Goal: Communication & Community: Answer question/provide support

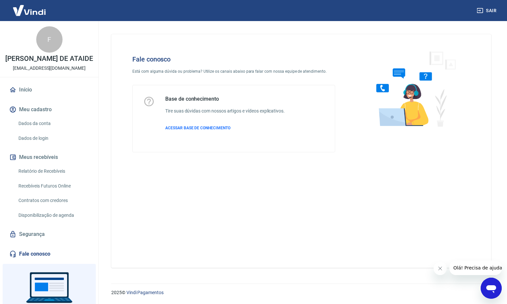
scroll to position [44, 0]
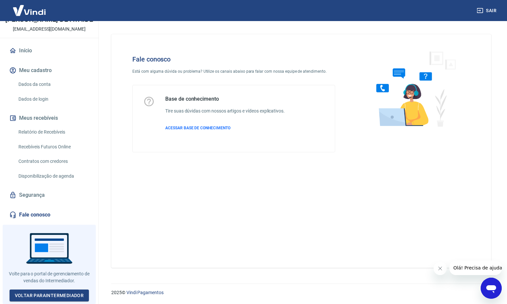
click at [493, 290] on icon "Abrir janela de mensagens" at bounding box center [491, 290] width 10 height 8
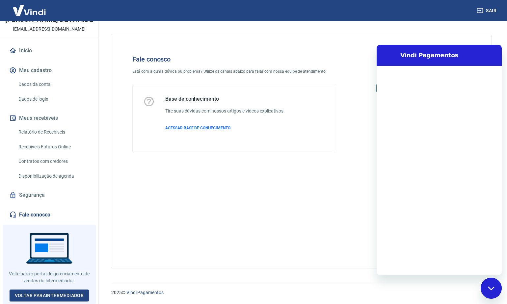
scroll to position [0, 0]
type textarea "B"
type textarea "x"
type textarea "Bo"
type textarea "x"
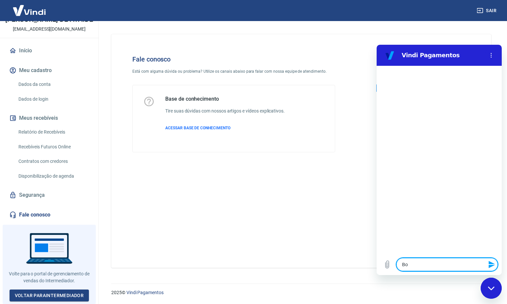
type textarea "Bom"
type textarea "x"
type textarea "Bom"
type textarea "x"
type textarea "Bom d"
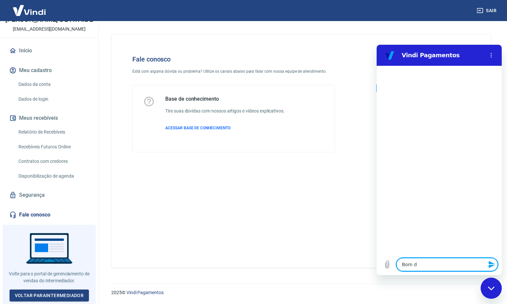
type textarea "x"
type textarea "Bom di"
type textarea "x"
type textarea "Bom dia"
type textarea "x"
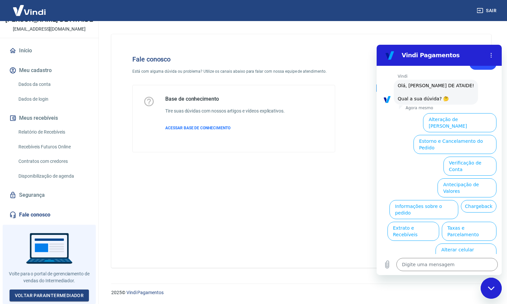
scroll to position [22, 0]
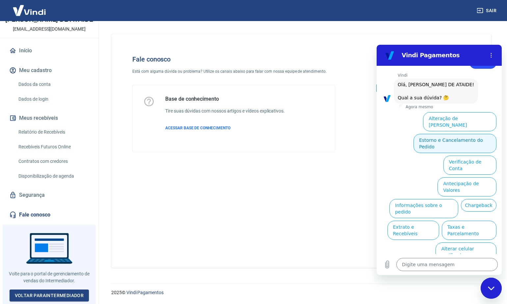
click at [469, 140] on button "Estorno e Cancelamento do Pedido" at bounding box center [455, 143] width 83 height 19
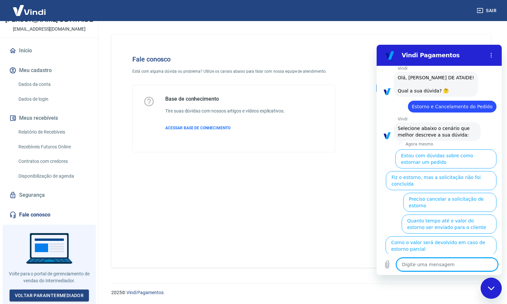
scroll to position [41, 0]
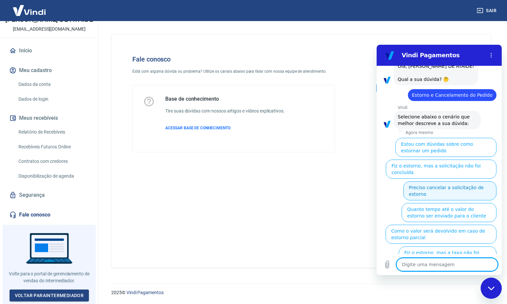
click at [420, 190] on button "Preciso cancelar a solicitação de estorno" at bounding box center [449, 190] width 93 height 19
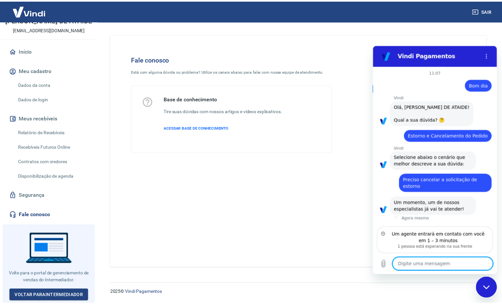
scroll to position [0, 0]
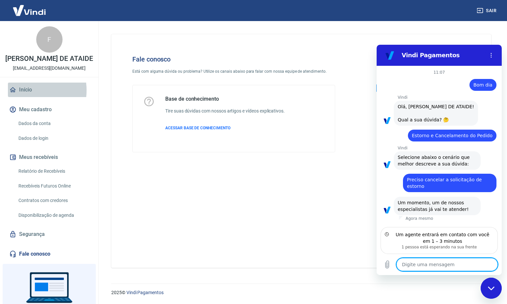
click at [23, 97] on link "Início" at bounding box center [49, 90] width 83 height 14
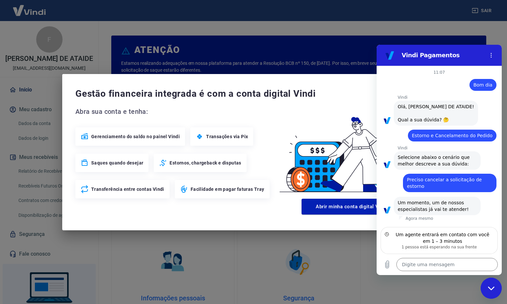
click at [290, 79] on div "Gestão financeira integrada é com a conta digital Vindi Abra sua conta e tenha:…" at bounding box center [253, 152] width 383 height 156
drag, startPoint x: 321, startPoint y: 78, endPoint x: 317, endPoint y: 79, distance: 4.4
click at [317, 79] on div "Gestão financeira integrada é com a conta digital Vindi Abra sua conta e tenha:…" at bounding box center [253, 152] width 383 height 156
click at [162, 29] on div "Gestão financeira integrada é com a conta digital Vindi Abra sua conta e tenha:…" at bounding box center [253, 152] width 507 height 304
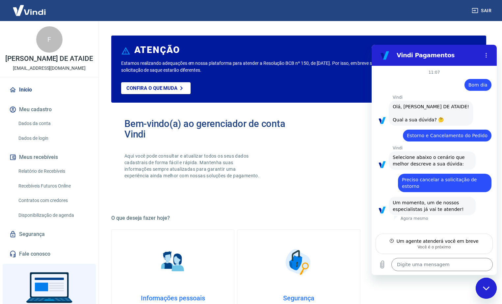
click at [67, 175] on link "Relatório de Recebíveis" at bounding box center [53, 172] width 75 height 14
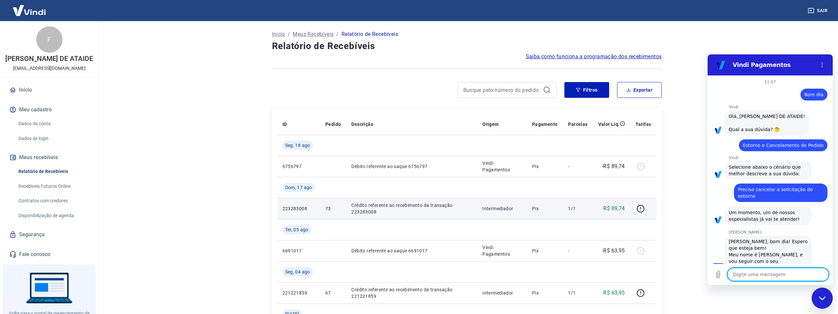
type textarea "x"
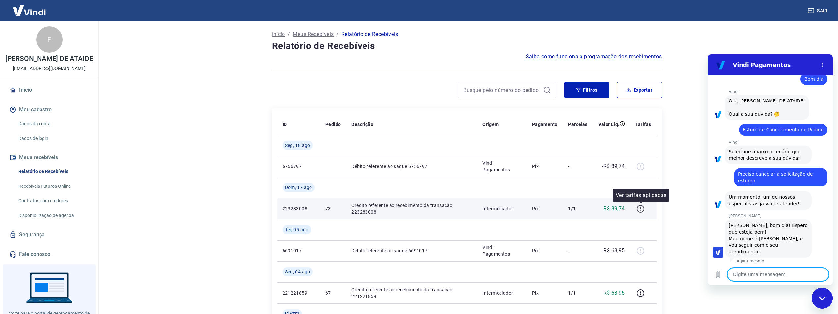
scroll to position [17, 0]
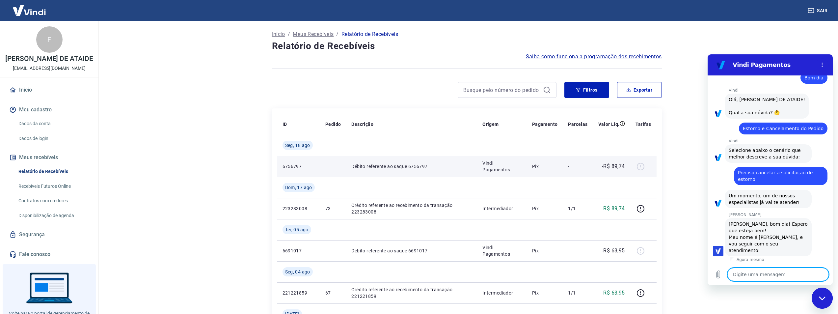
click at [507, 166] on div at bounding box center [644, 166] width 16 height 11
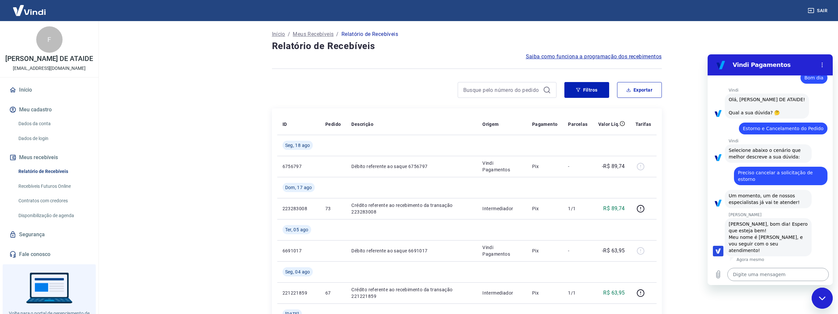
click at [507, 275] on textarea at bounding box center [778, 274] width 101 height 13
type textarea "B"
type textarea "x"
type textarea "Bo"
type textarea "x"
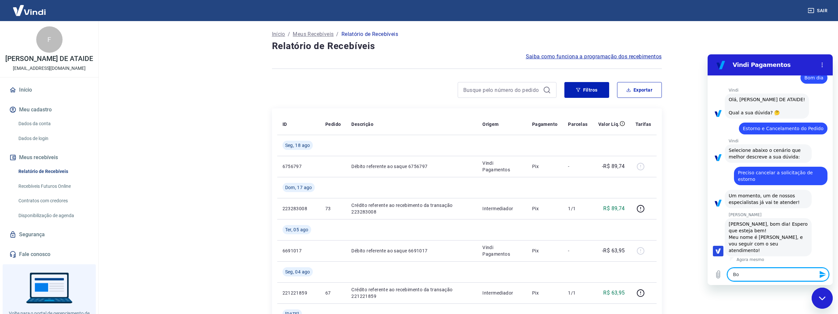
type textarea "Bom"
type textarea "x"
type textarea "Bom"
type textarea "x"
type textarea "Bom"
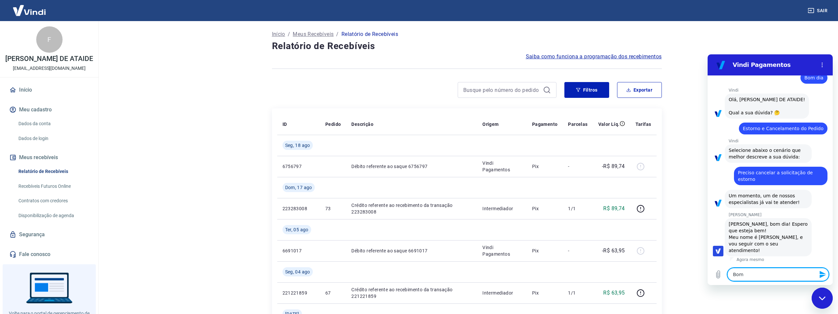
type textarea "x"
type textarea "Bom"
type textarea "x"
type textarea "Bom d"
type textarea "x"
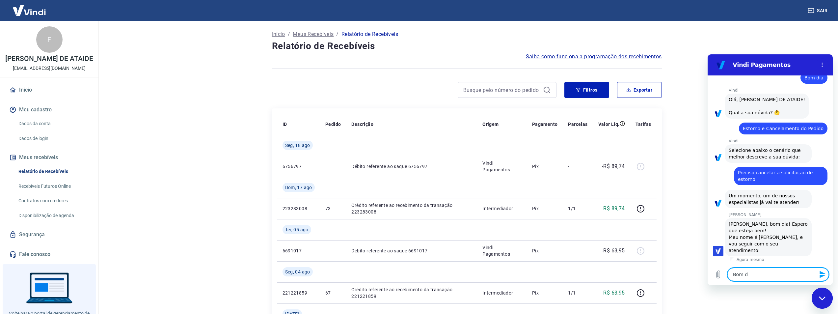
type textarea "Bom di"
type textarea "x"
type textarea "Bom dia"
type textarea "x"
type textarea "Bom dia"
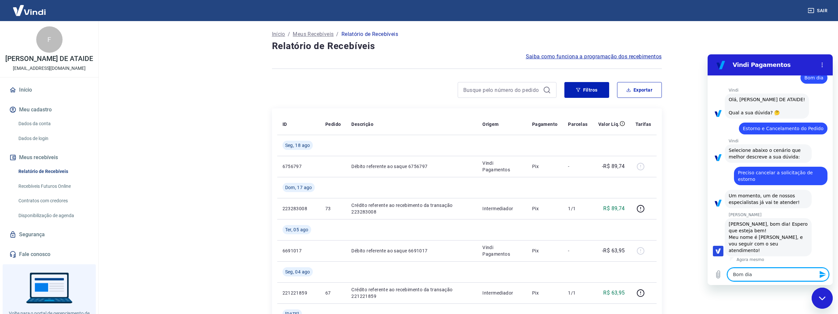
type textarea "x"
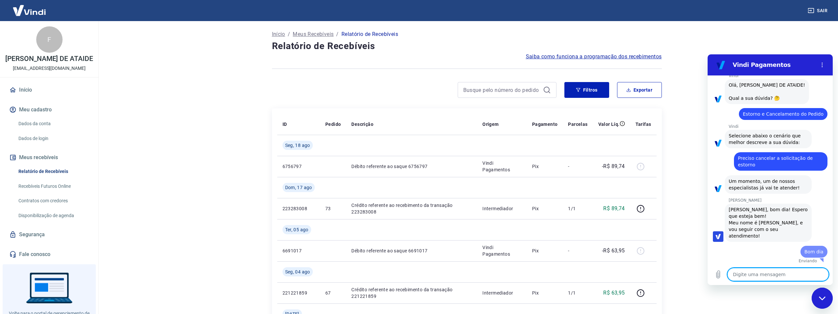
type textarea "x"
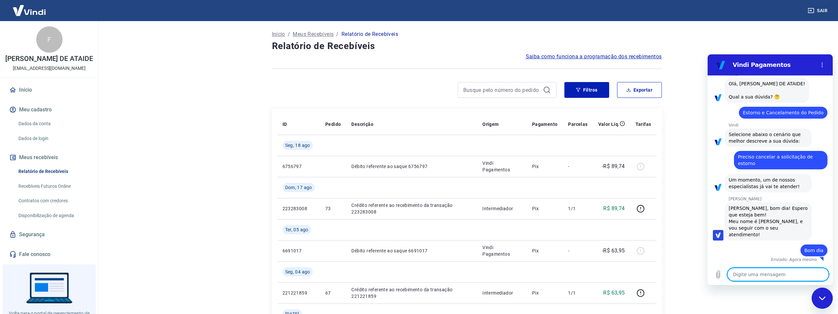
type textarea "N"
type textarea "x"
type textarea "Na"
type textarea "x"
type textarea "Nan"
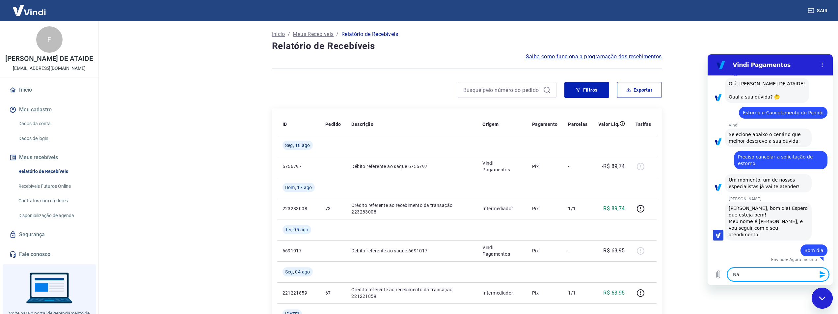
type textarea "x"
type textarea "Nani"
type textarea "x"
type textarea "Nani,"
type textarea "x"
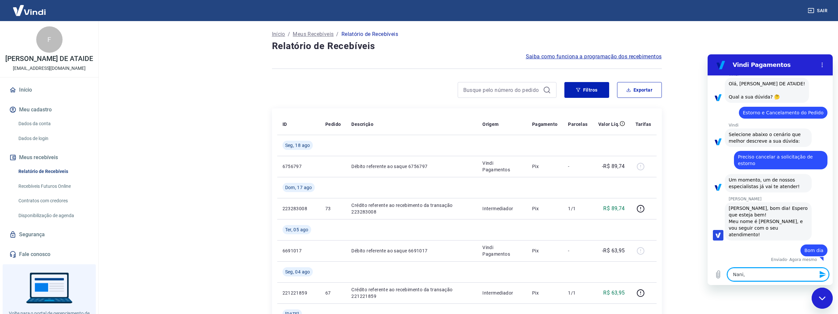
type textarea "Nani,"
type textarea "x"
type textarea "Nani, e"
type textarea "x"
type textarea "Nani, eu"
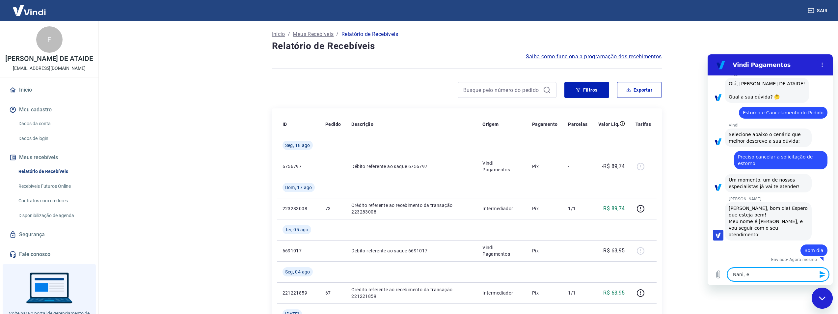
type textarea "x"
type textarea "Nani, eu"
type textarea "x"
type textarea "Nani, eu f"
type textarea "x"
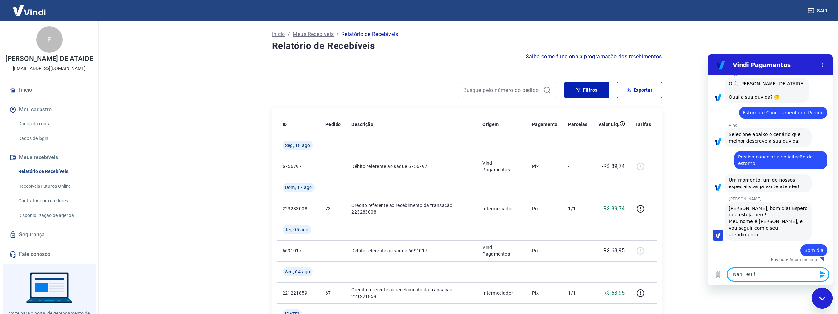
type textarea "Nani, eu fi"
type textarea "x"
type textarea "Nani, eu fiz"
type textarea "x"
type textarea "Nani, eu fiz"
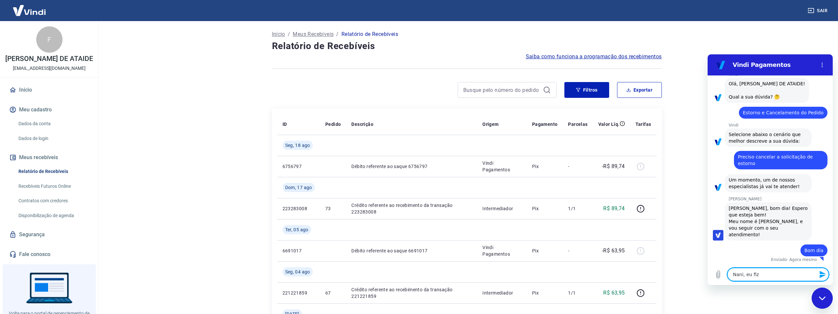
type textarea "x"
type textarea "Nani, eu fiz u"
type textarea "x"
type textarea "Nani, eu fiz u"
type textarea "x"
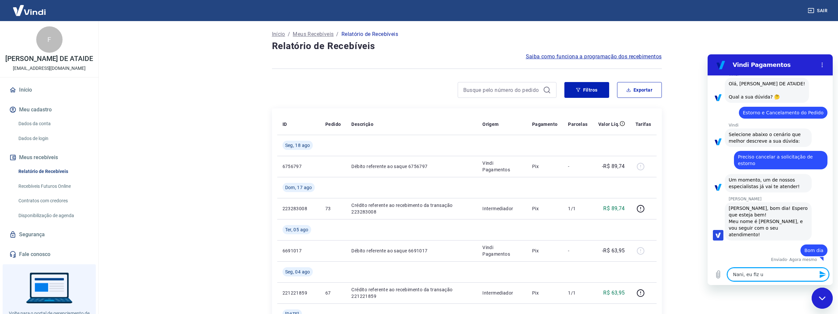
type textarea "Nani, eu fiz u"
type textarea "x"
type textarea "Nani, eu fiz um"
type textarea "x"
type textarea "Nani, eu fiz uma"
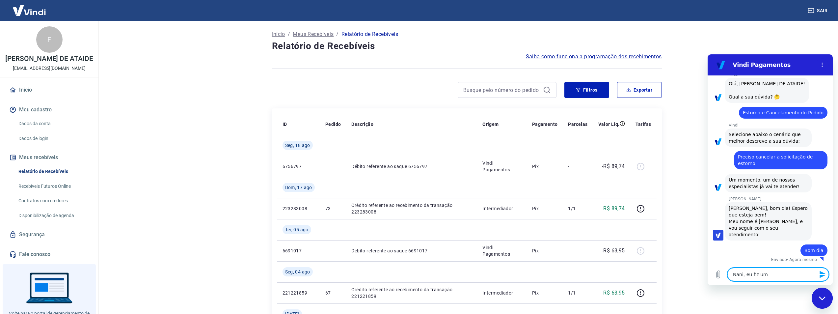
type textarea "x"
type textarea "Nani, eu fiz uma"
type textarea "x"
type textarea "Nani, eu fiz uma s"
type textarea "x"
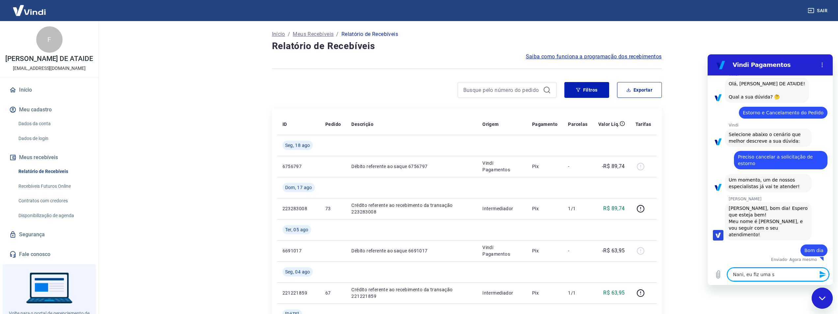
type textarea "Nani, eu fiz uma so"
type textarea "x"
type textarea "Nani, eu fiz uma sol"
type textarea "x"
type textarea "Nani, eu fiz uma solo"
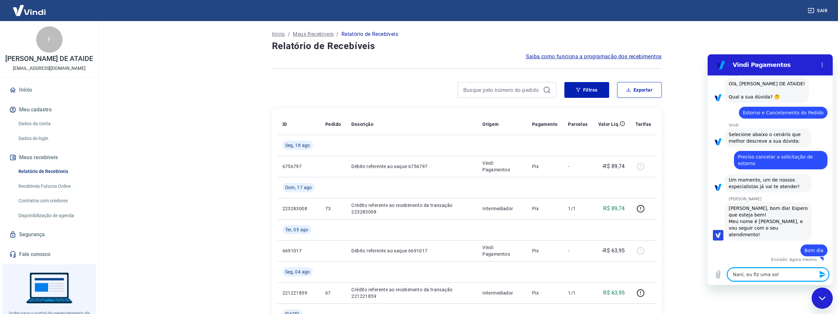
type textarea "x"
type textarea "Nani, eu fiz uma sol"
type textarea "x"
type textarea "Nani, eu fiz uma soli"
type textarea "x"
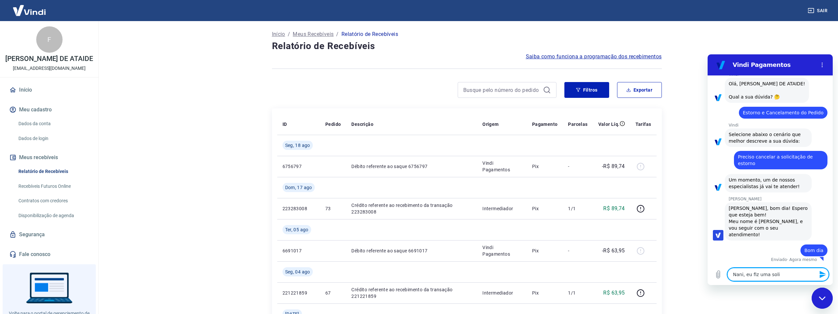
type textarea "Nani, eu fiz uma solit"
type textarea "x"
type textarea "Nani, eu fiz uma solita"
type textarea "x"
type textarea "Nani, eu fiz uma solitaç"
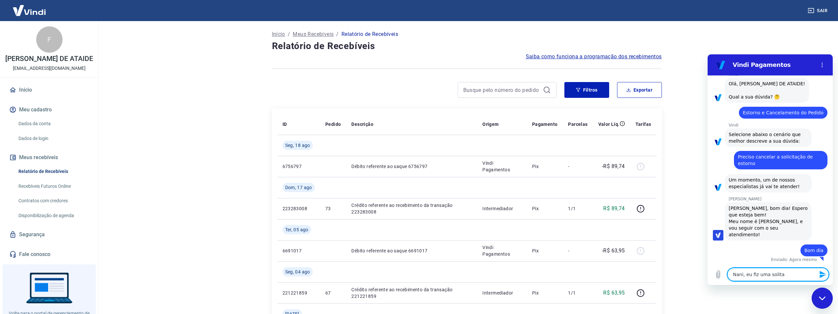
type textarea "x"
type textarea "Nani, eu fiz uma solitaçã"
type textarea "x"
type textarea "Nani, eu fiz uma solitação"
type textarea "x"
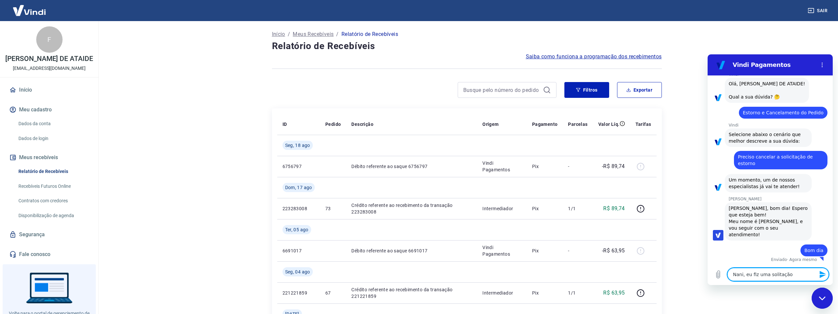
type textarea "Nani, eu fiz uma solitação"
type textarea "x"
type textarea "Nani, eu fiz uma solitação d"
type textarea "x"
type textarea "Nani, eu fiz uma solitação de"
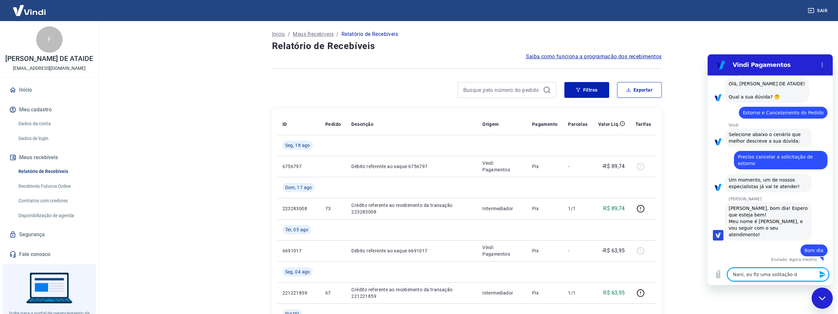
type textarea "x"
type textarea "Nani, eu fiz uma solitação de"
type textarea "x"
type textarea "Nani, eu fiz uma solitação de"
type textarea "x"
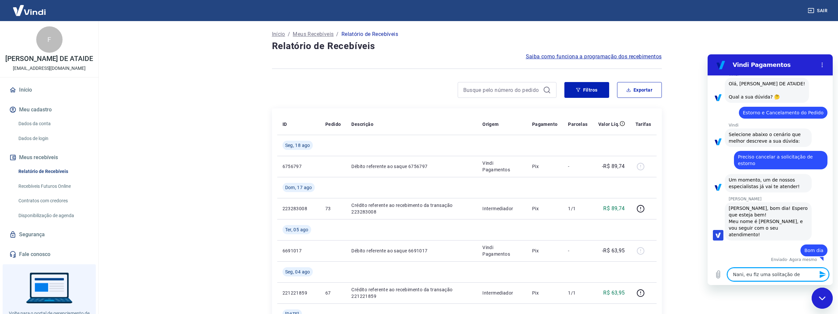
type textarea "Nani, eu fiz uma solitação d"
type textarea "x"
type textarea "Nani, eu fiz uma solitação"
type textarea "x"
type textarea "Nani, eu fiz uma solitação"
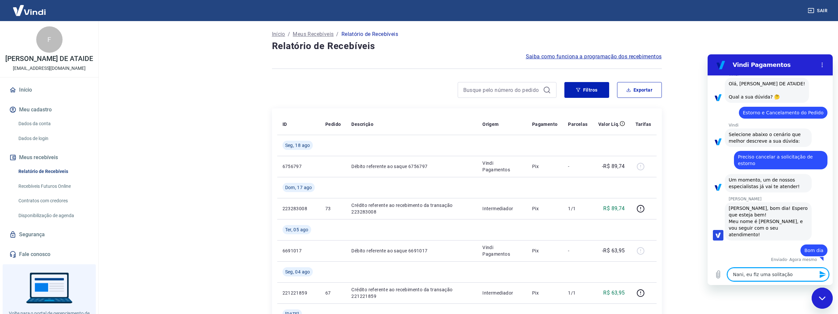
type textarea "x"
type textarea "Nani, eu fiz uma solitaçã"
type textarea "x"
type textarea "Nani, eu fiz uma solitaç"
type textarea "x"
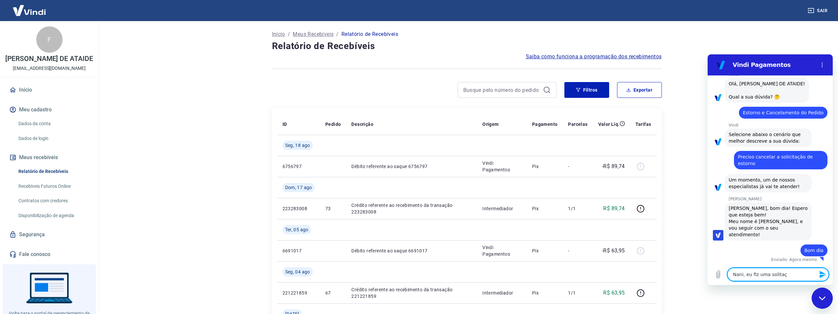
type textarea "Nani, eu fiz uma solita"
type textarea "x"
type textarea "Nani, eu fiz uma solitaç"
type textarea "x"
type textarea "Nani, eu fiz uma solitaçã"
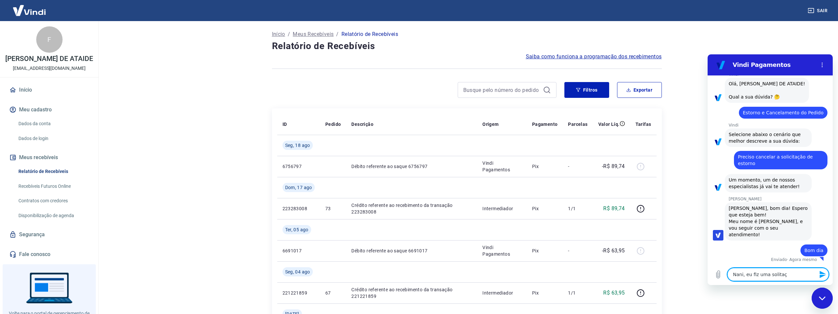
type textarea "x"
type textarea "Nani, eu fiz uma solitação"
type textarea "x"
type textarea "Nani, eu fiz uma solitação"
type textarea "x"
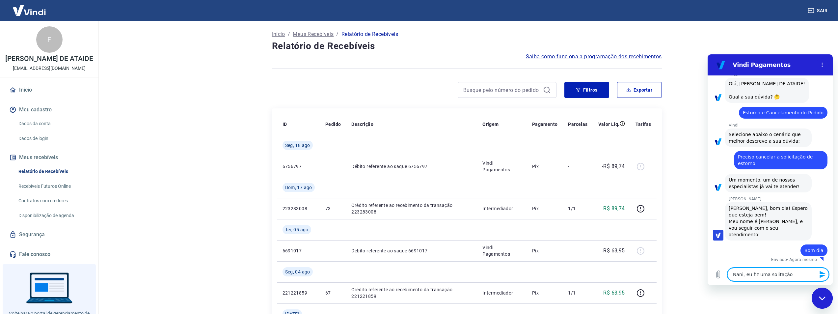
type textarea "Nani, eu fiz uma solitação"
type textarea "x"
type textarea "Nani, eu fiz uma solitaçã"
type textarea "x"
type textarea "Nani, eu fiz uma solitaç"
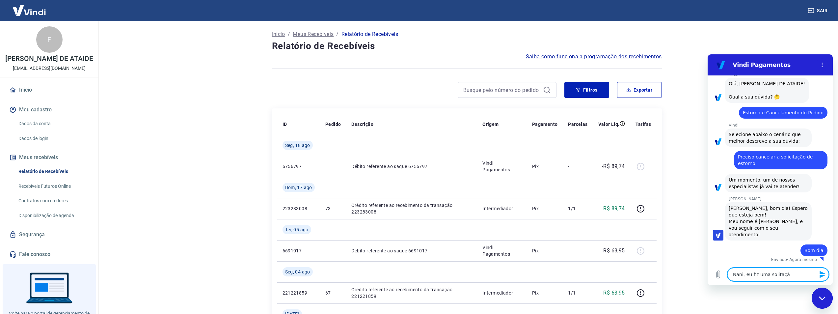
type textarea "x"
type textarea "Nani, eu fiz uma solita"
type textarea "x"
type textarea "Nani, eu fiz uma solit"
type textarea "x"
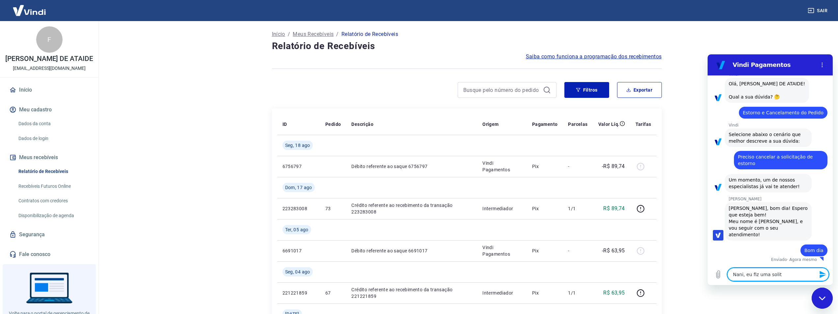
type textarea "Nani, eu fiz uma soli"
type textarea "x"
type textarea "Nani, eu fiz uma solic"
type textarea "x"
type textarea "Nani, eu fiz uma solici"
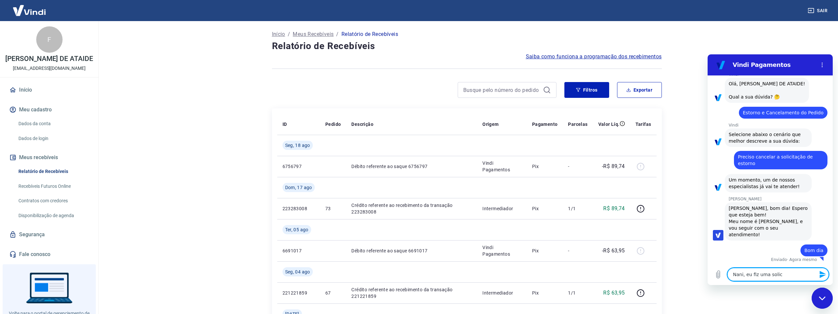
type textarea "x"
type textarea "Nani, eu fiz uma solicit"
type textarea "x"
type textarea "Nani, eu fiz uma solicita"
type textarea "x"
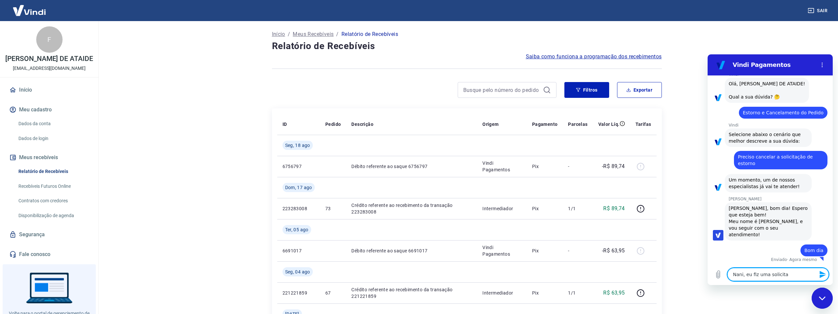
type textarea "Nani, eu fiz uma solicitaç"
type textarea "x"
type textarea "Nani, eu fiz uma solicitaçã"
type textarea "x"
type textarea "Nani, eu fiz uma solicitação"
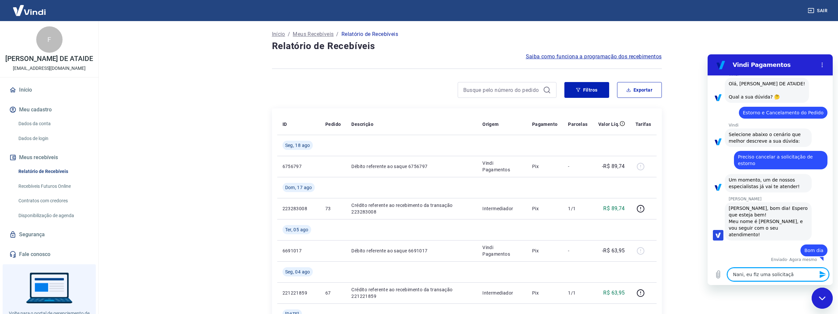
type textarea "x"
type textarea "Nani, eu fiz uma solicitação"
type textarea "x"
type textarea "Nani, eu fiz uma solicitação d"
type textarea "x"
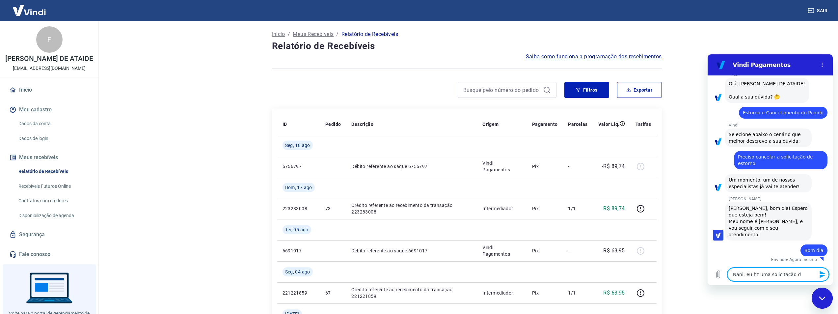
type textarea "Nani, eu fiz uma solicitação de"
type textarea "x"
type textarea "Nani, eu fiz uma solicitação de"
type textarea "x"
type textarea "Nani, eu fiz uma solicitação de e"
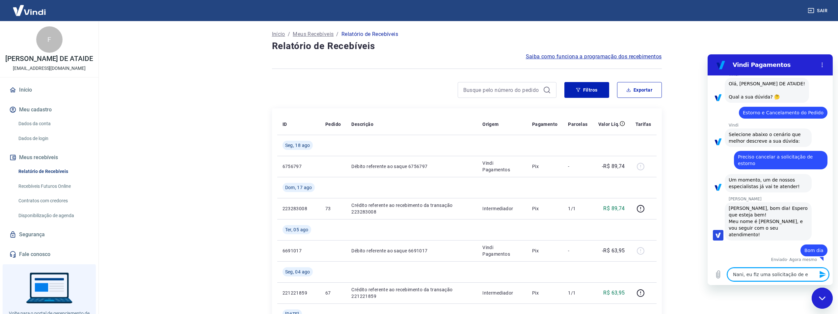
type textarea "x"
type textarea "Nani, eu fiz uma solicitação de es"
type textarea "x"
type textarea "Nani, eu fiz uma solicitação de est"
type textarea "x"
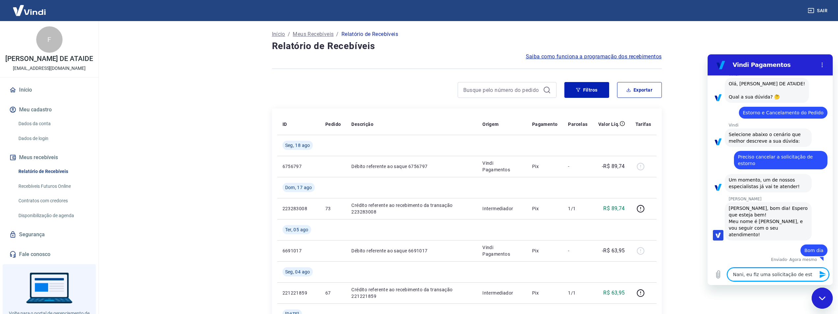
type textarea "Nani, eu fiz uma solicitação de esto"
type textarea "x"
type textarea "Nani, eu fiz uma solicitação de estore"
type textarea "x"
type textarea "Nani, eu fiz uma solicitação de estoren"
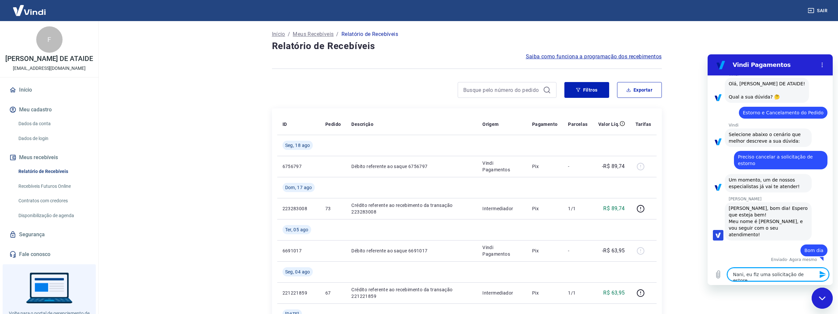
type textarea "x"
type textarea "Nani, eu fiz uma solicitação de estore"
type textarea "x"
type textarea "Nani, eu fiz uma solicitação de estor"
type textarea "x"
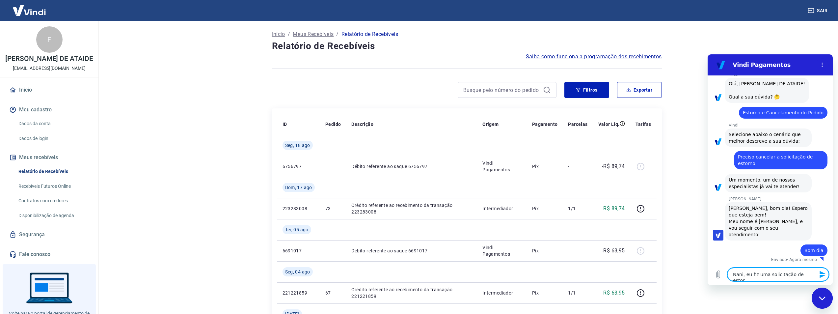
type textarea "Nani, eu fiz uma solicitação de estorn"
type textarea "x"
type textarea "Nani, eu fiz uma solicitação de estorno"
type textarea "x"
type textarea "Nani, eu fiz uma solicitação de estorno"
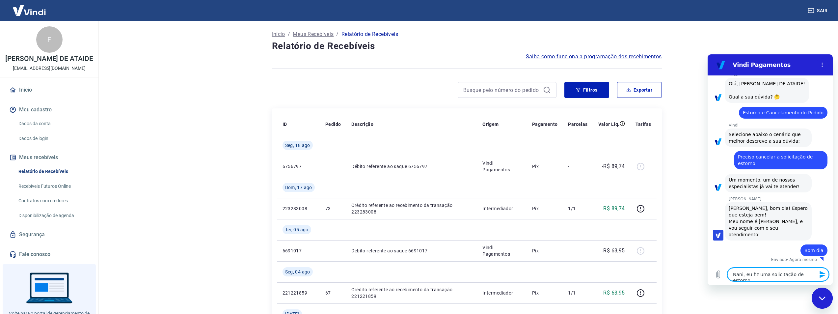
type textarea "x"
type textarea "Nani, eu fiz uma solicitação de estorno d"
type textarea "x"
type textarea "Nani, eu fiz uma solicitação de estorno de"
type textarea "x"
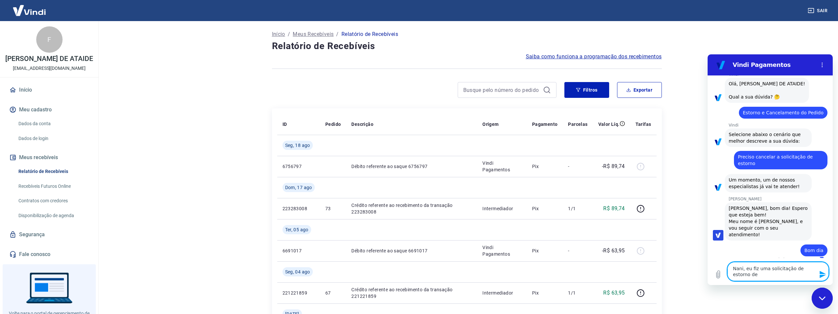
type textarea "Nani, eu fiz uma solicitação de estorno de"
type textarea "x"
type textarea "Nani, eu fiz uma solicitação de estorno de u"
type textarea "x"
type textarea "Nani, eu fiz uma solicitação de estorno de um"
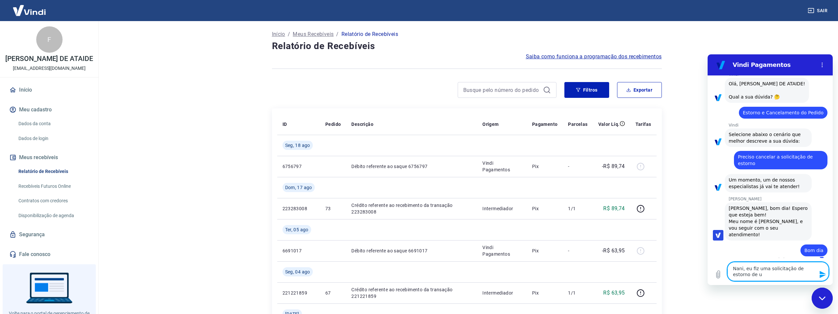
type textarea "x"
type textarea "Nani, eu fiz uma solicitação de estorno de uma"
type textarea "x"
type textarea "Nani, eu fiz uma solicitação de estorno de uma"
type textarea "x"
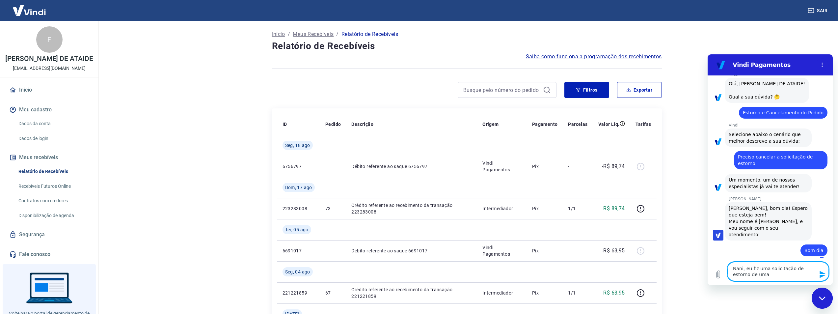
type textarea "Nani, eu fiz uma solicitação de estorno de uma p"
type textarea "x"
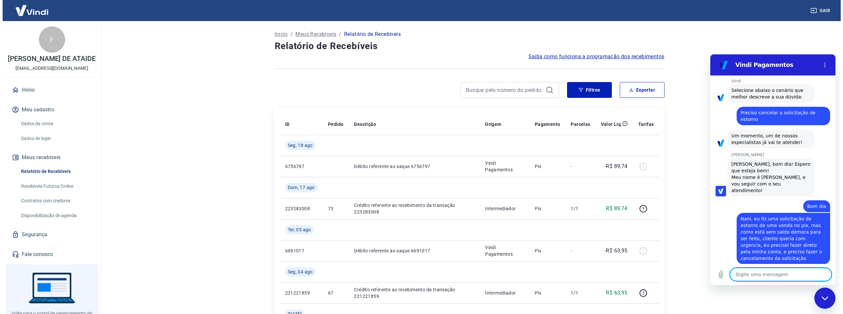
scroll to position [78, 0]
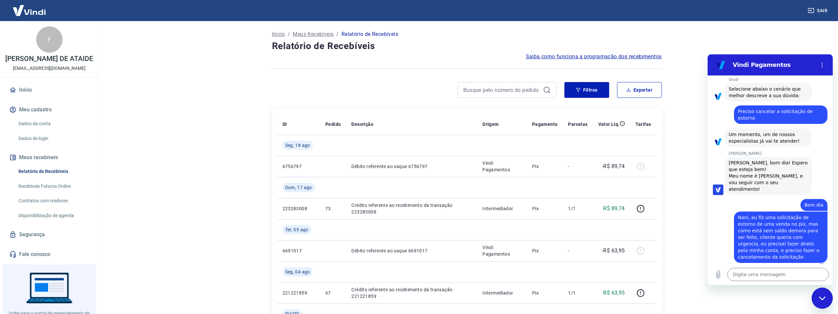
click at [37, 11] on img at bounding box center [29, 10] width 43 height 20
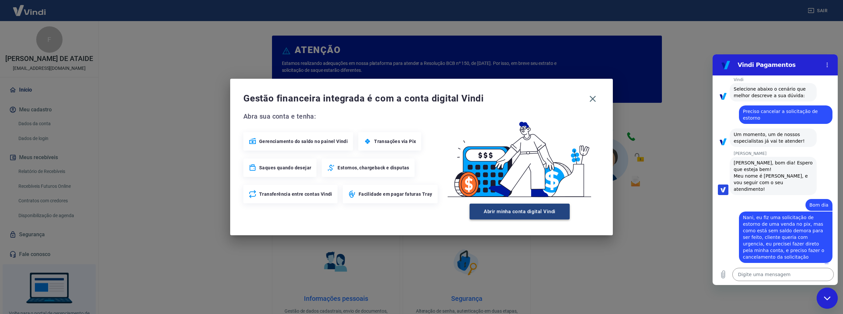
click at [507, 212] on button "Abrir minha conta digital Vindi" at bounding box center [520, 212] width 100 height 16
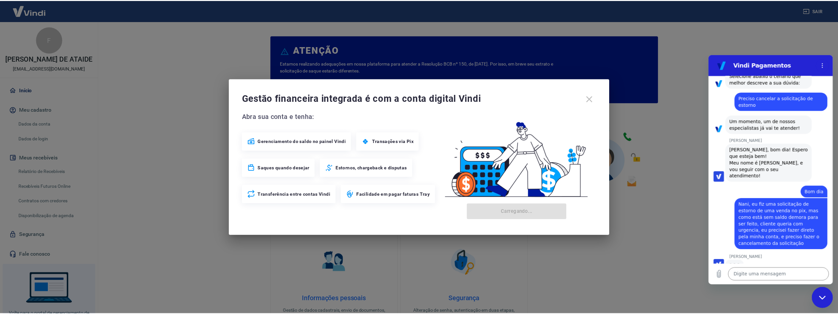
scroll to position [91, 0]
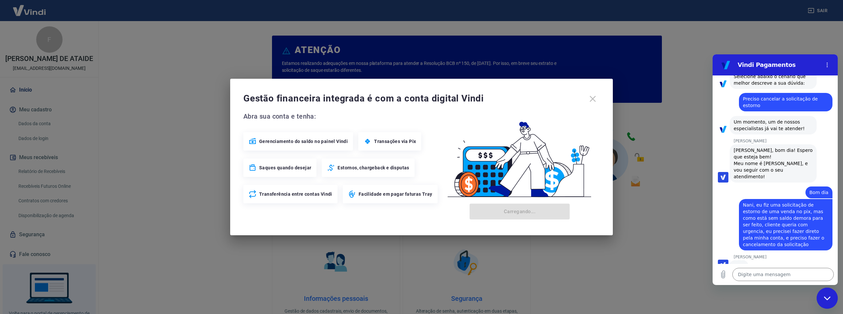
click at [507, 98] on div "Gestão financeira integrada é com a conta digital Vindi" at bounding box center [421, 99] width 356 height 14
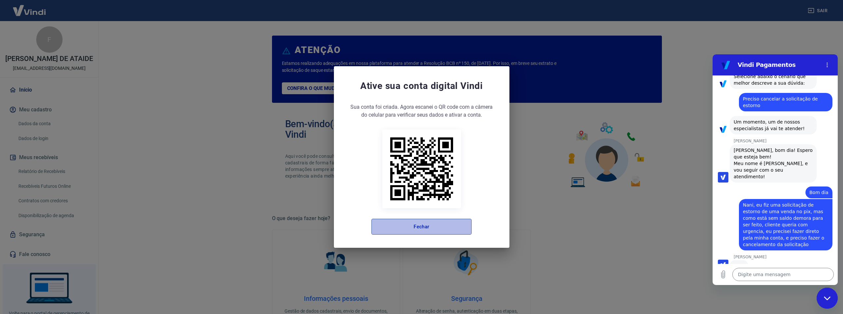
click at [436, 232] on button "Fechar" at bounding box center [422, 227] width 100 height 16
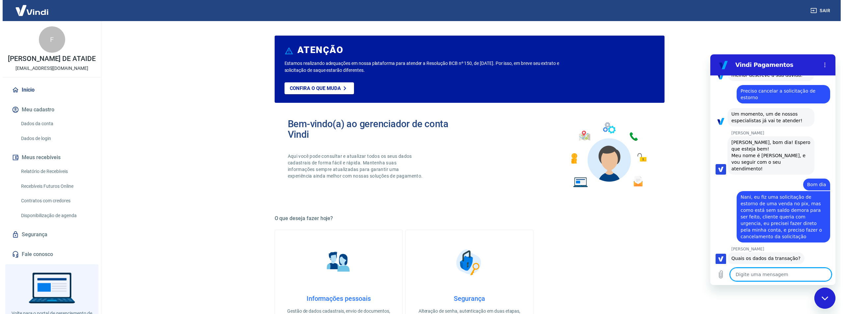
scroll to position [100, 0]
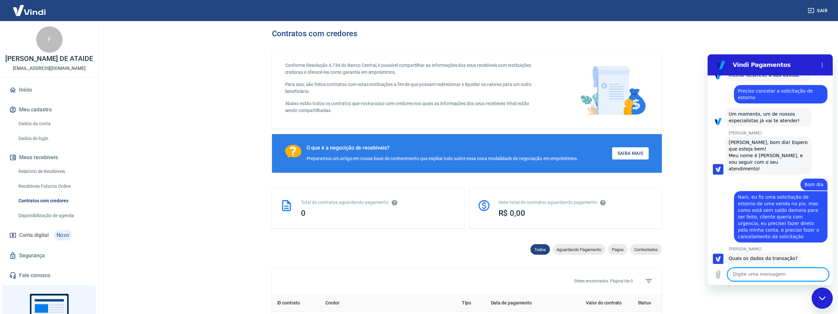
scroll to position [100, 0]
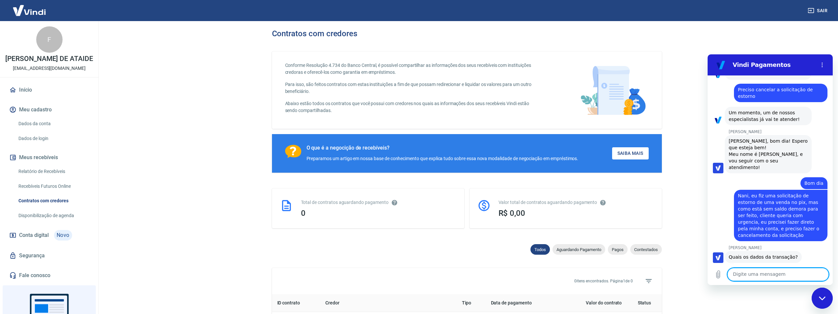
click at [759, 274] on textarea at bounding box center [778, 274] width 101 height 13
type textarea "TRANSAÇÃO 223283008 [DATE] 10:27"
type textarea "x"
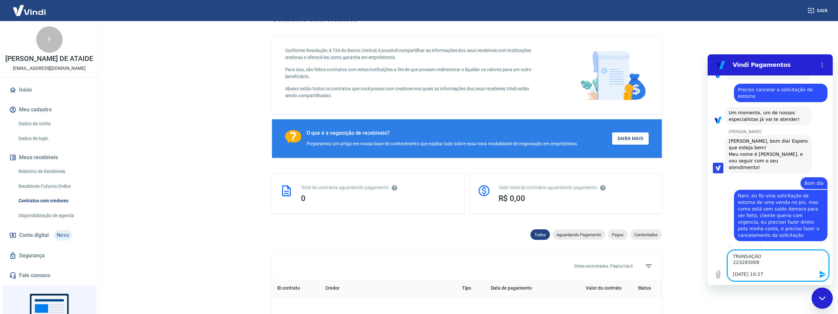
scroll to position [0, 0]
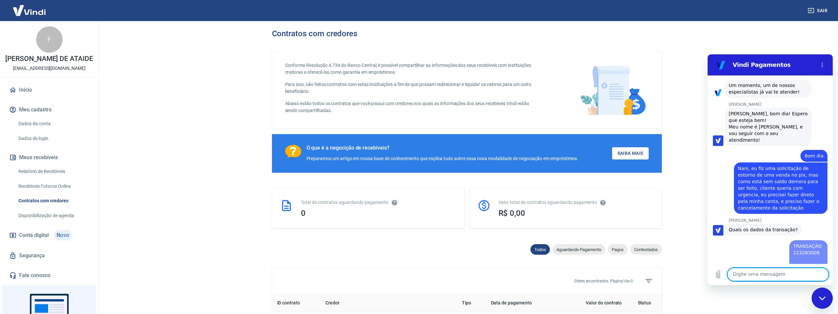
type textarea "x"
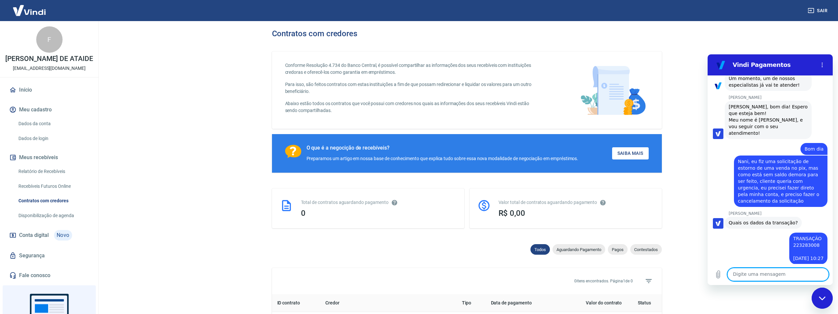
scroll to position [135, 0]
click at [757, 270] on textarea at bounding box center [778, 274] width 101 height 13
type textarea "R$ 91,69"
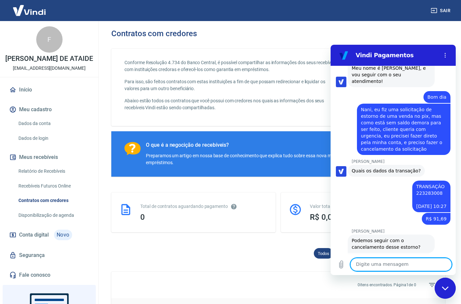
scroll to position [202, 0]
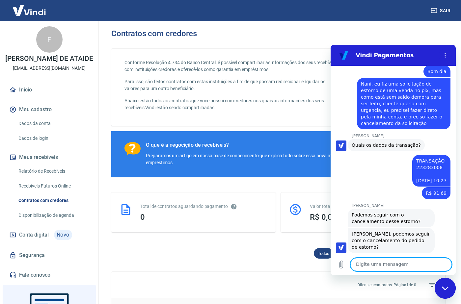
click at [402, 264] on textarea at bounding box center [400, 264] width 101 height 13
type textarea "sim"
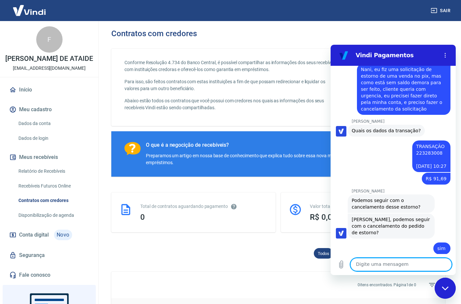
scroll to position [218, 0]
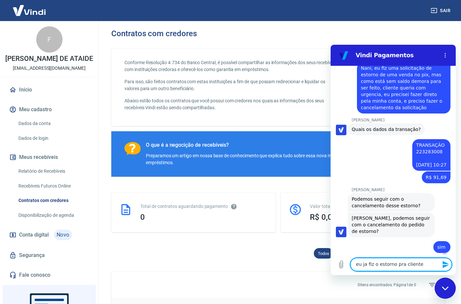
type textarea "eu ja fiz o estorno pra cliente"
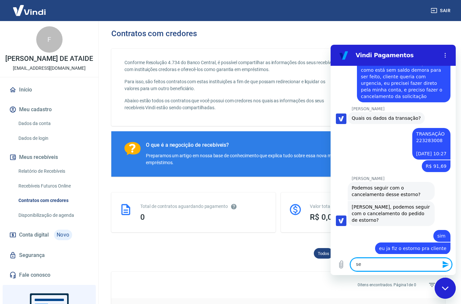
scroll to position [230, 0]
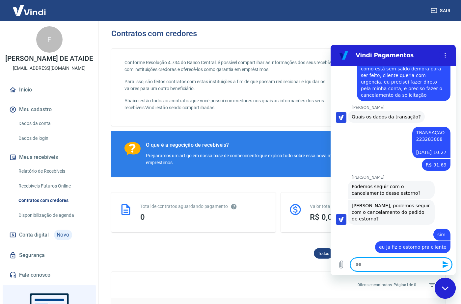
type textarea "s"
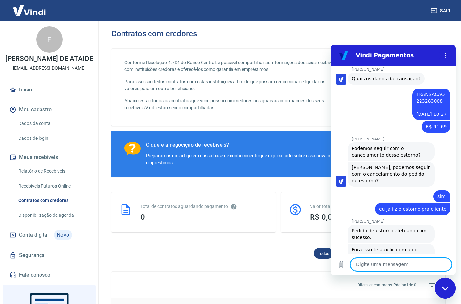
scroll to position [284, 0]
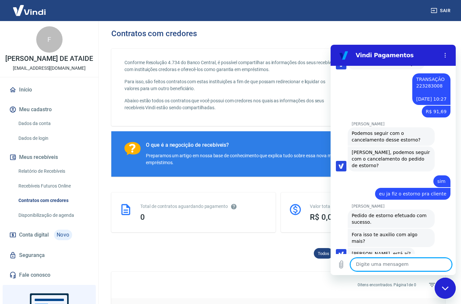
click at [397, 270] on textarea at bounding box center [400, 264] width 101 height 13
type textarea "estou sim"
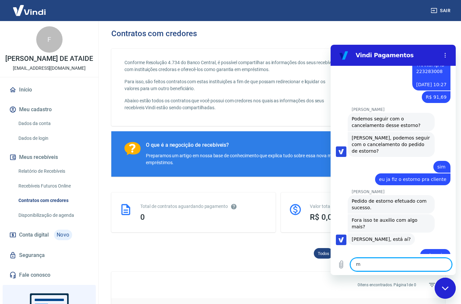
scroll to position [299, 0]
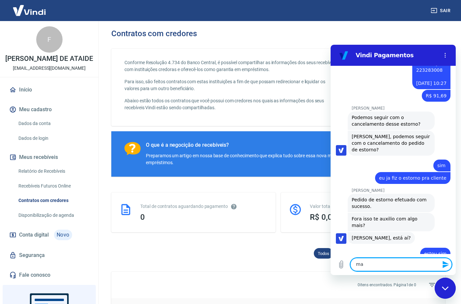
type textarea "m"
type textarea "só isso"
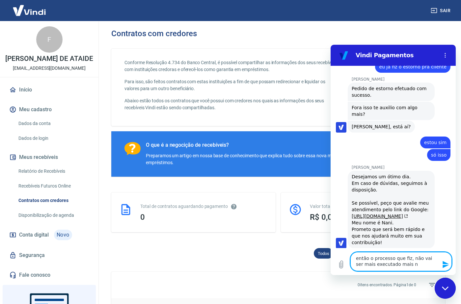
scroll to position [412, 0]
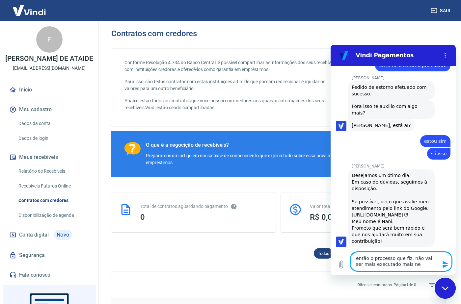
type textarea "então o processo que fiz, não vai ser mais executado mais ne"
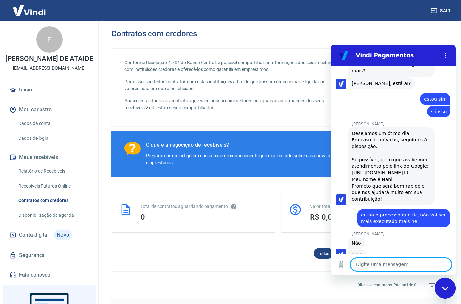
scroll to position [454, 0]
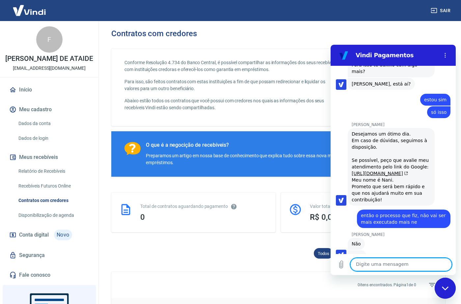
click at [385, 263] on textarea at bounding box center [400, 264] width 101 height 13
type textarea "ok"
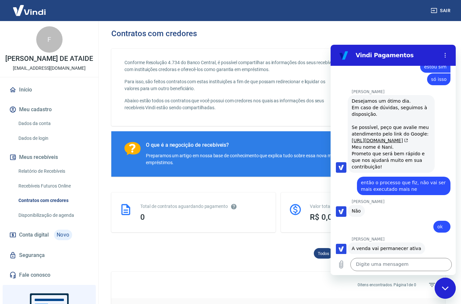
scroll to position [488, 0]
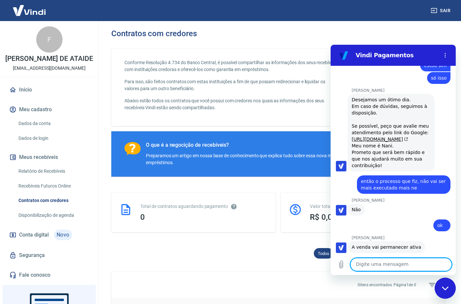
click at [382, 261] on textarea at bounding box center [400, 264] width 101 height 13
type textarea "ok"
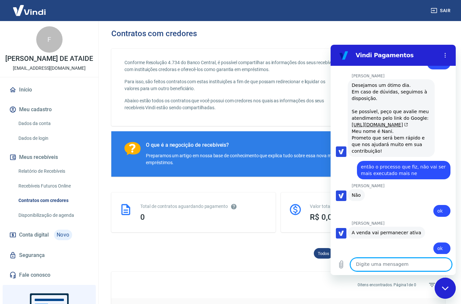
scroll to position [504, 0]
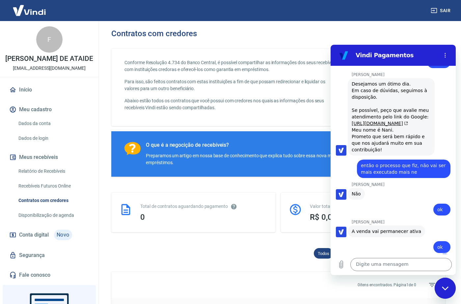
click at [443, 287] on icon "Fechar janela de mensagens" at bounding box center [445, 289] width 7 height 4
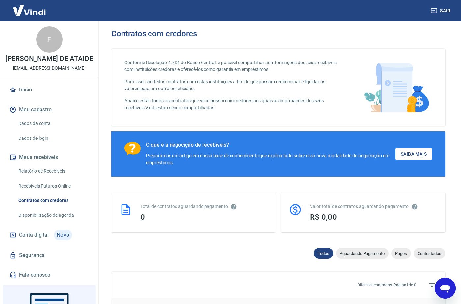
click at [443, 287] on icon "Abrir janela de mensagens" at bounding box center [445, 290] width 10 height 8
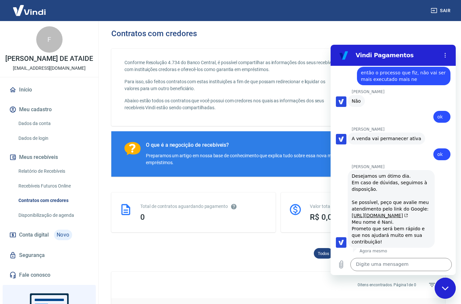
scroll to position [598, 0]
